Goal: Information Seeking & Learning: Learn about a topic

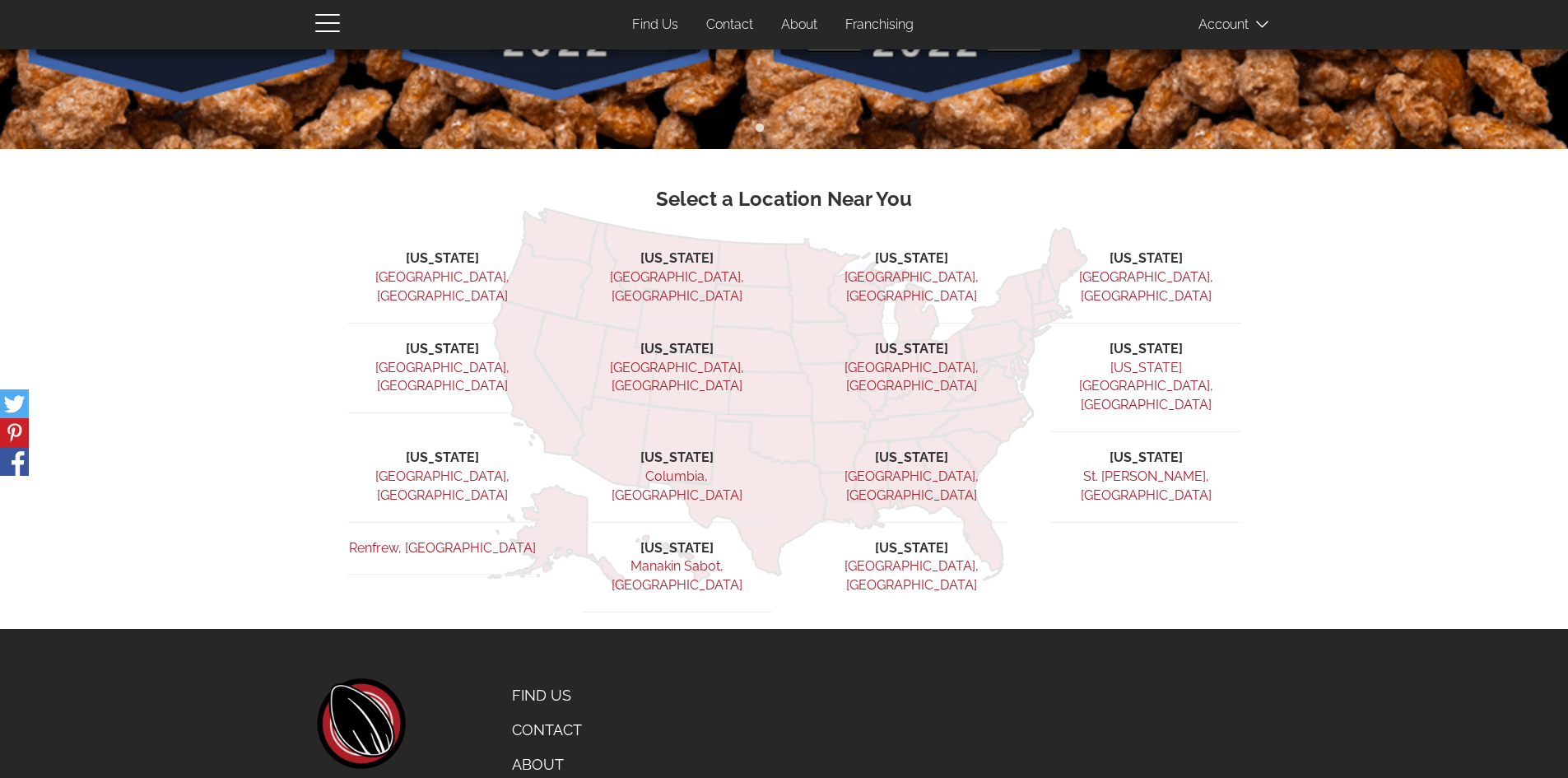
scroll to position [454, 0]
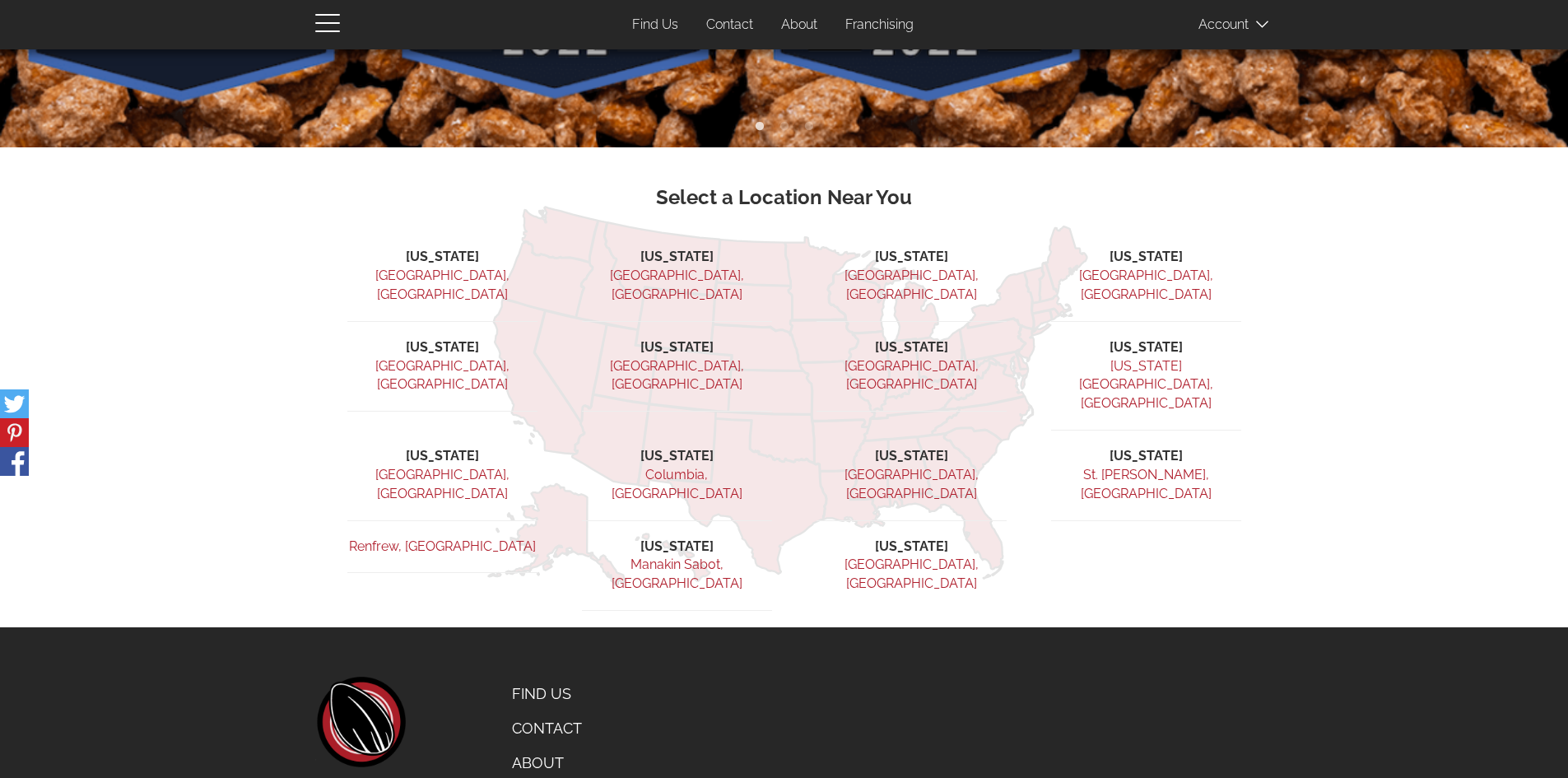
click at [548, 746] on link "About" at bounding box center [580, 762] width 162 height 34
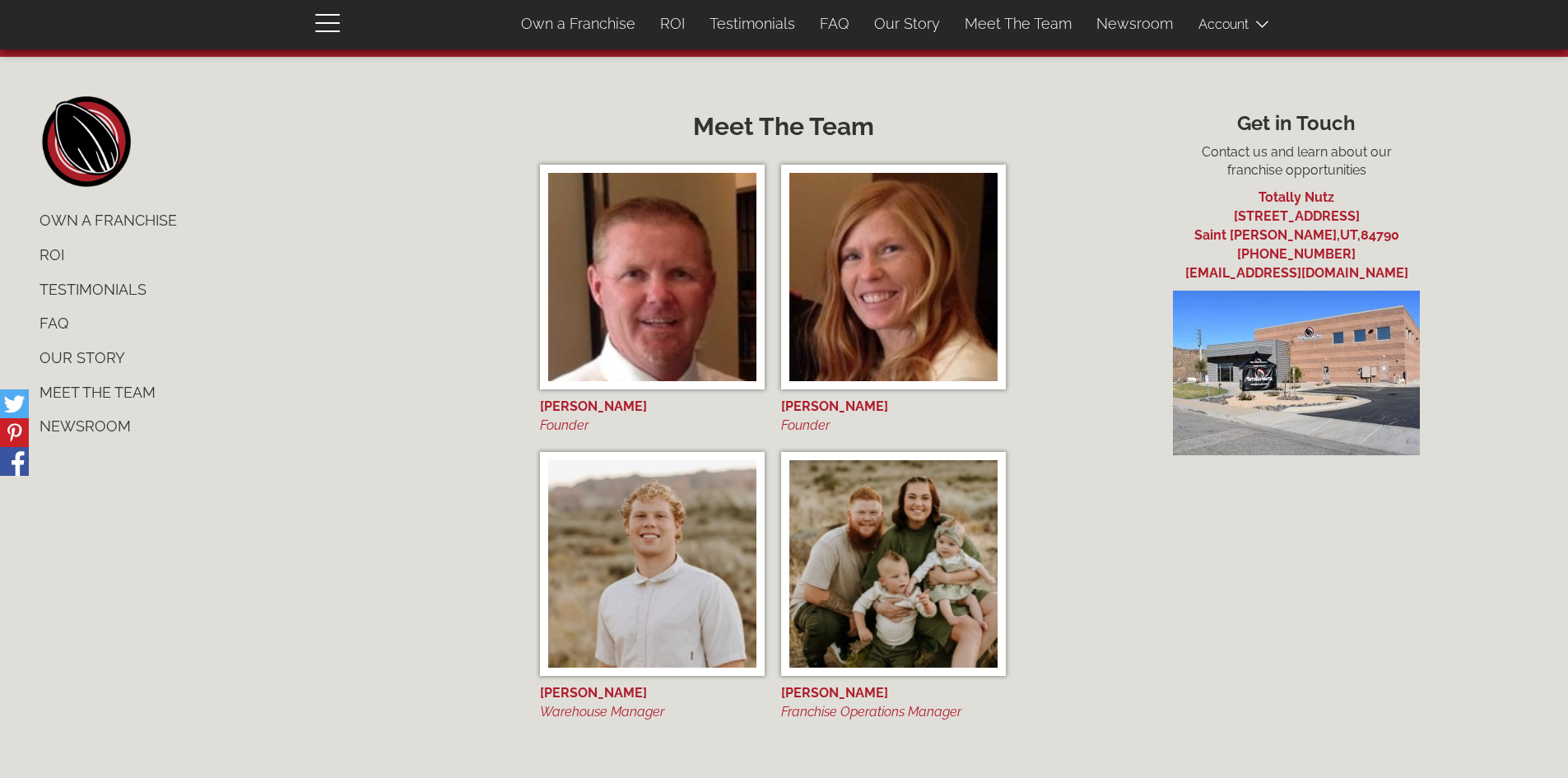
scroll to position [6811, 0]
